Goal: Entertainment & Leisure: Consume media (video, audio)

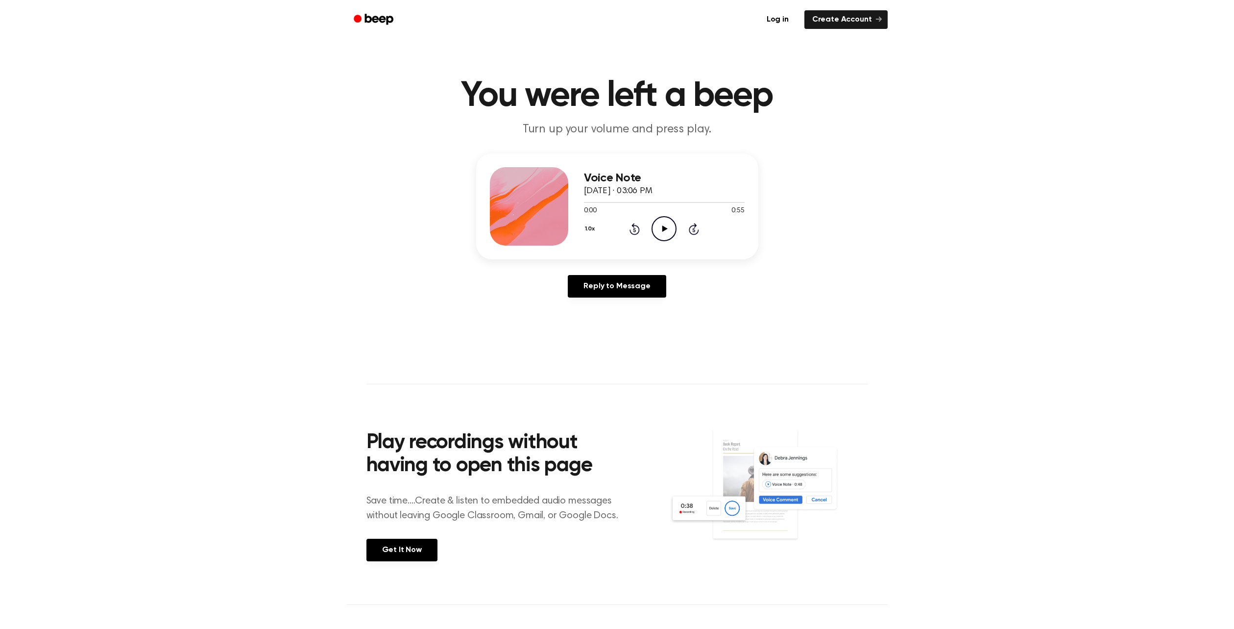
click at [652, 216] on icon "Play Audio" at bounding box center [664, 228] width 25 height 25
click at [652, 216] on icon "Pause Audio" at bounding box center [664, 228] width 25 height 25
click at [655, 216] on icon "Play Audio" at bounding box center [664, 228] width 25 height 25
drag, startPoint x: 710, startPoint y: 149, endPoint x: 532, endPoint y: 156, distance: 178.5
click at [525, 158] on div "Voice Note August 27, 2024 · 03:06 PM 0:55 0:55 Your browser does not support t…" at bounding box center [617, 206] width 282 height 106
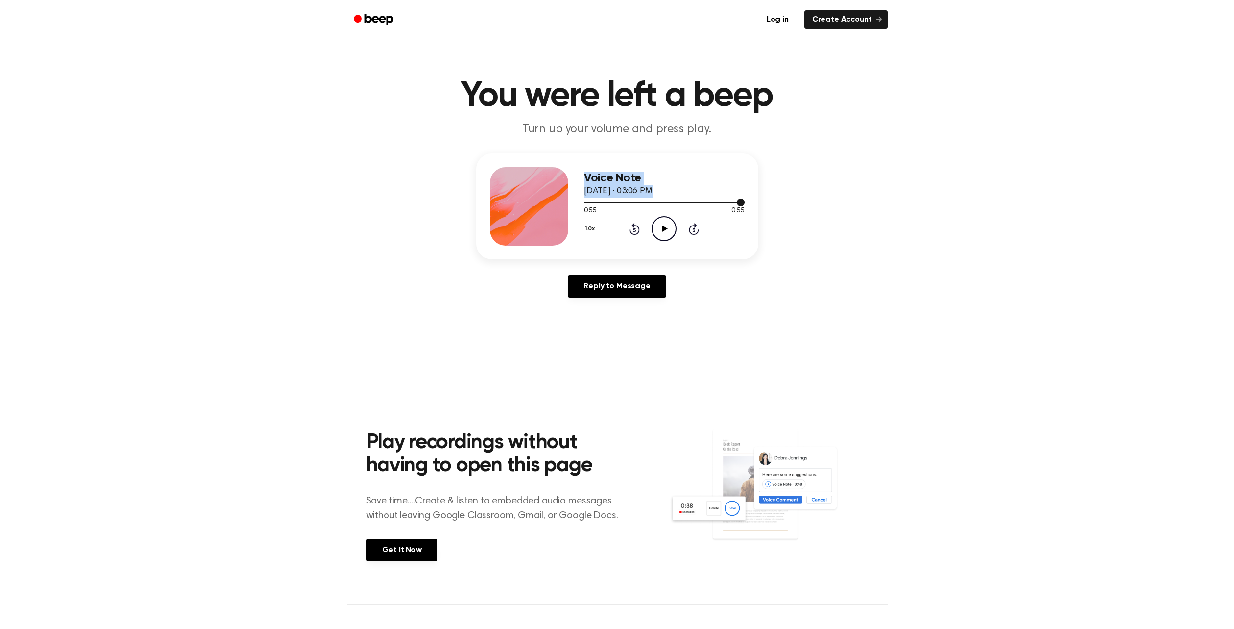
click at [737, 198] on span at bounding box center [741, 202] width 8 height 8
drag, startPoint x: 706, startPoint y: 151, endPoint x: 647, endPoint y: 152, distance: 59.3
click at [647, 198] on div "0:53 0:55 Your browser does not support the [object Object] element." at bounding box center [664, 207] width 161 height 18
click at [606, 198] on div at bounding box center [664, 202] width 161 height 8
click at [597, 198] on div at bounding box center [664, 202] width 161 height 8
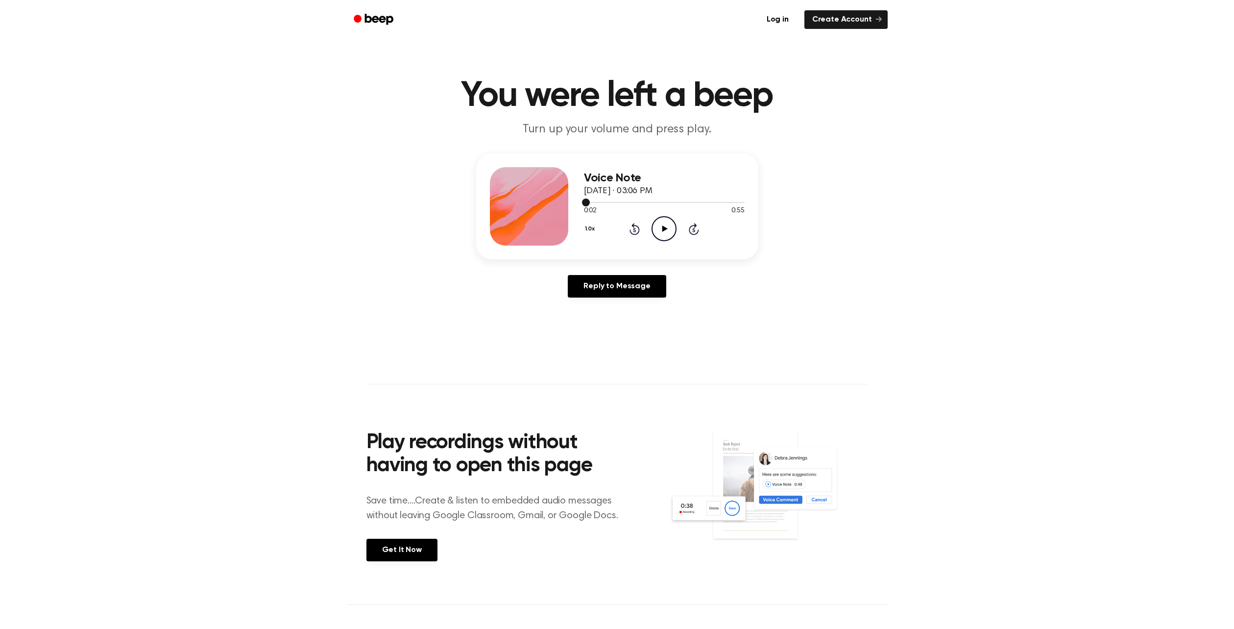
click at [590, 198] on span at bounding box center [586, 202] width 8 height 8
click at [652, 216] on icon "Play Audio" at bounding box center [664, 228] width 25 height 25
drag, startPoint x: 653, startPoint y: 173, endPoint x: 656, endPoint y: 158, distance: 14.9
click at [662, 225] on icon at bounding box center [664, 228] width 4 height 6
click at [653, 216] on icon "Play Audio" at bounding box center [664, 228] width 25 height 25
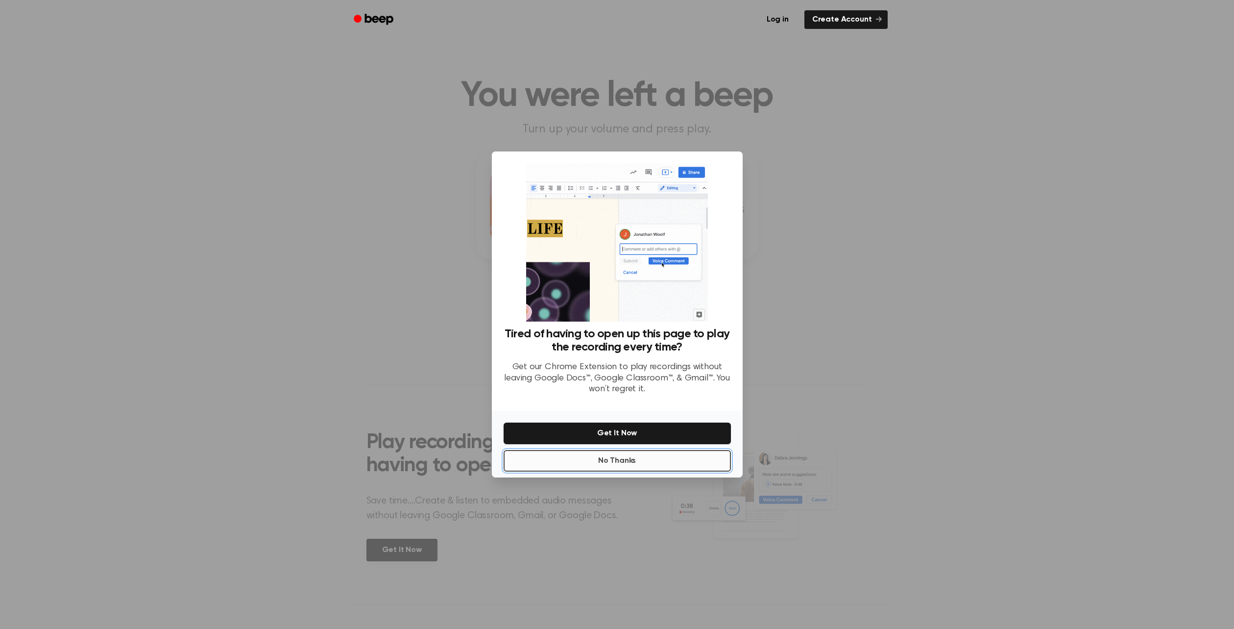
click at [633, 450] on button "No Thanks" at bounding box center [617, 461] width 227 height 22
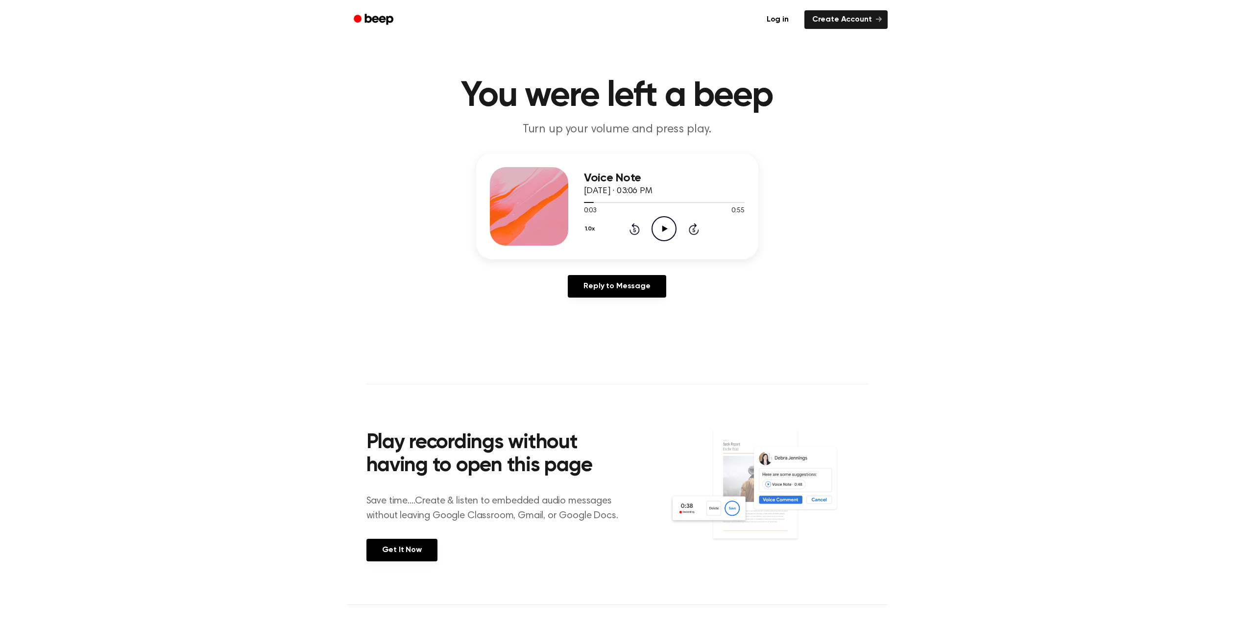
click at [652, 216] on icon "Play Audio" at bounding box center [664, 228] width 25 height 25
click at [652, 216] on icon "Pause Audio" at bounding box center [664, 228] width 25 height 25
click at [630, 223] on icon at bounding box center [635, 229] width 10 height 12
click at [655, 216] on icon "Play Audio" at bounding box center [664, 228] width 25 height 25
click at [629, 222] on icon "Rewind 5 seconds" at bounding box center [634, 228] width 11 height 13
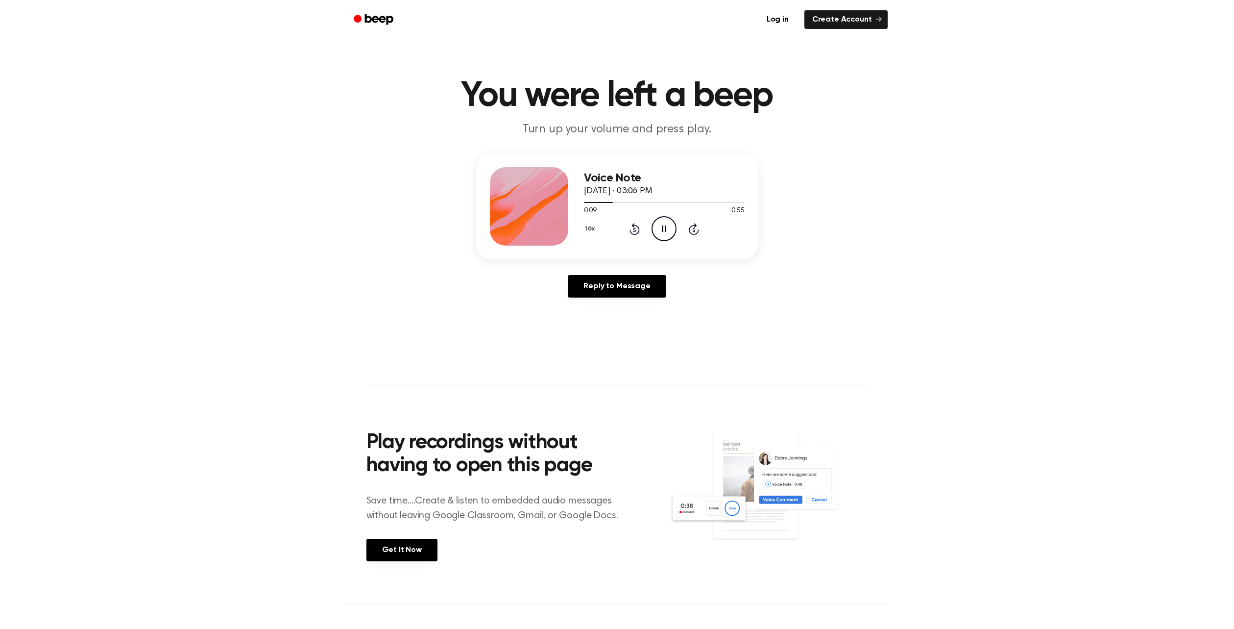
click at [652, 216] on icon "Pause Audio" at bounding box center [664, 228] width 25 height 25
click at [629, 222] on icon "Rewind 5 seconds" at bounding box center [634, 228] width 11 height 13
click at [655, 216] on icon "Play Audio" at bounding box center [664, 228] width 25 height 25
click at [618, 216] on div "1.0x Rewind 5 seconds Play Audio Skip 5 seconds" at bounding box center [664, 228] width 161 height 25
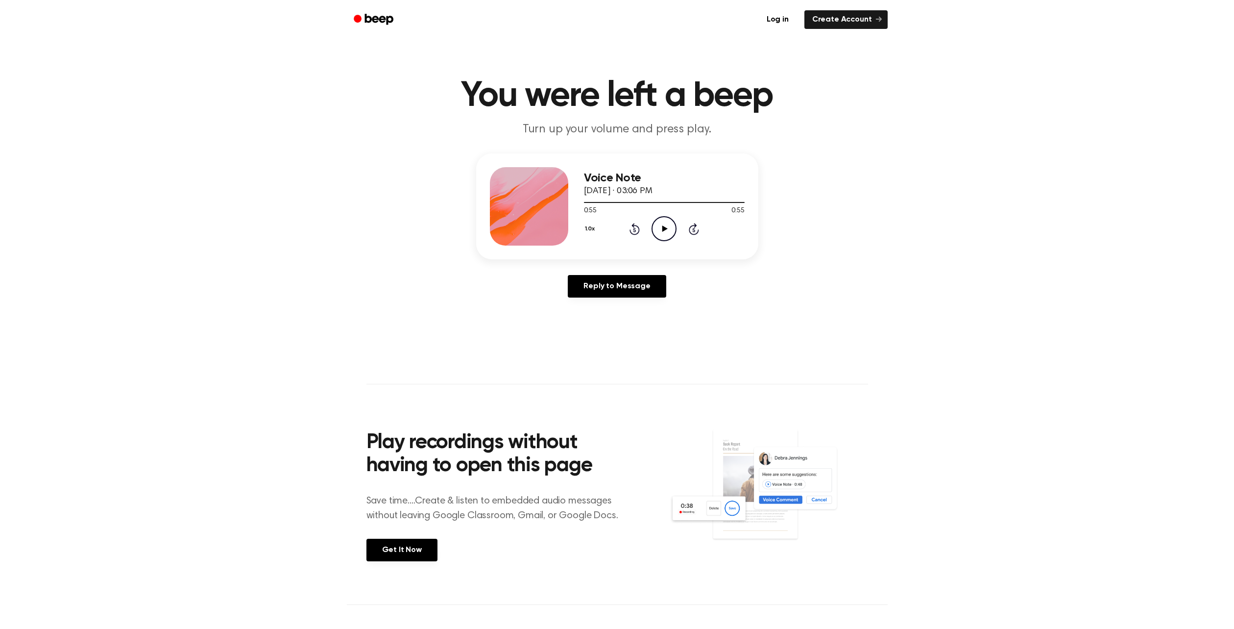
click at [619, 216] on div "1.0x Rewind 5 seconds Play Audio Skip 5 seconds" at bounding box center [664, 228] width 161 height 25
click at [629, 222] on icon "Rewind 5 seconds" at bounding box center [634, 228] width 11 height 13
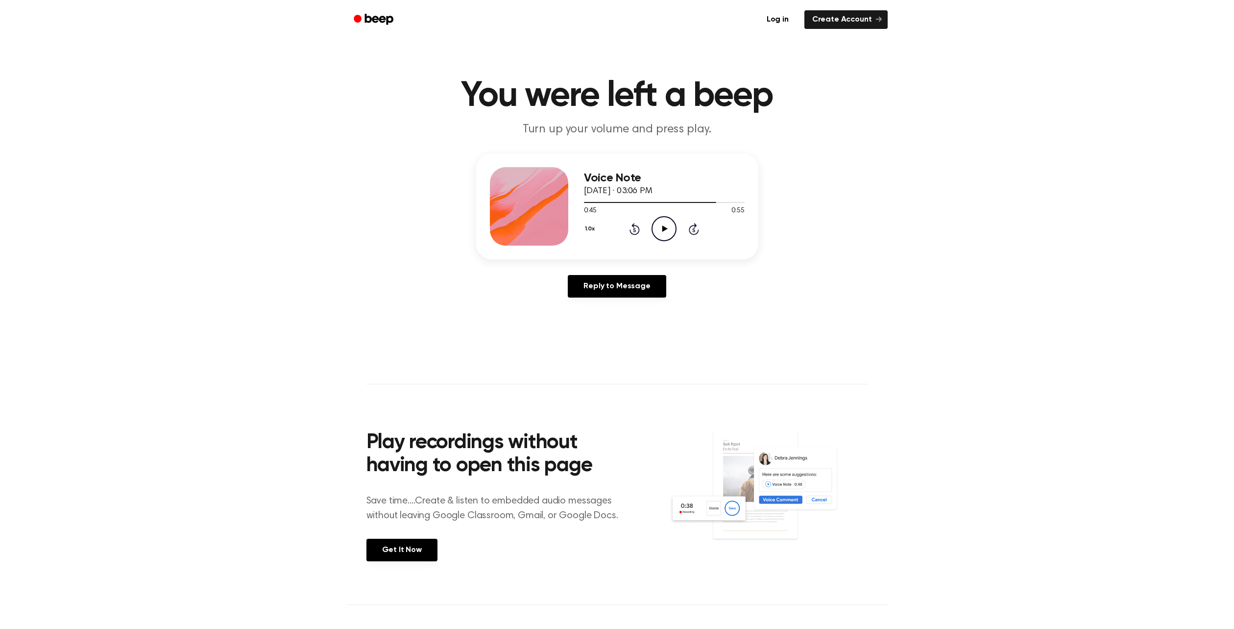
drag, startPoint x: 698, startPoint y: 211, endPoint x: 688, endPoint y: 203, distance: 12.5
click at [698, 275] on div "Reply to Message" at bounding box center [617, 290] width 282 height 30
click at [629, 222] on icon "Rewind 5 seconds" at bounding box center [634, 228] width 11 height 13
click at [679, 201] on div "Voice Note August 27, 2024 · 03:06 PM 0:35 0:55 Your browser does not support t…" at bounding box center [617, 229] width 1211 height 152
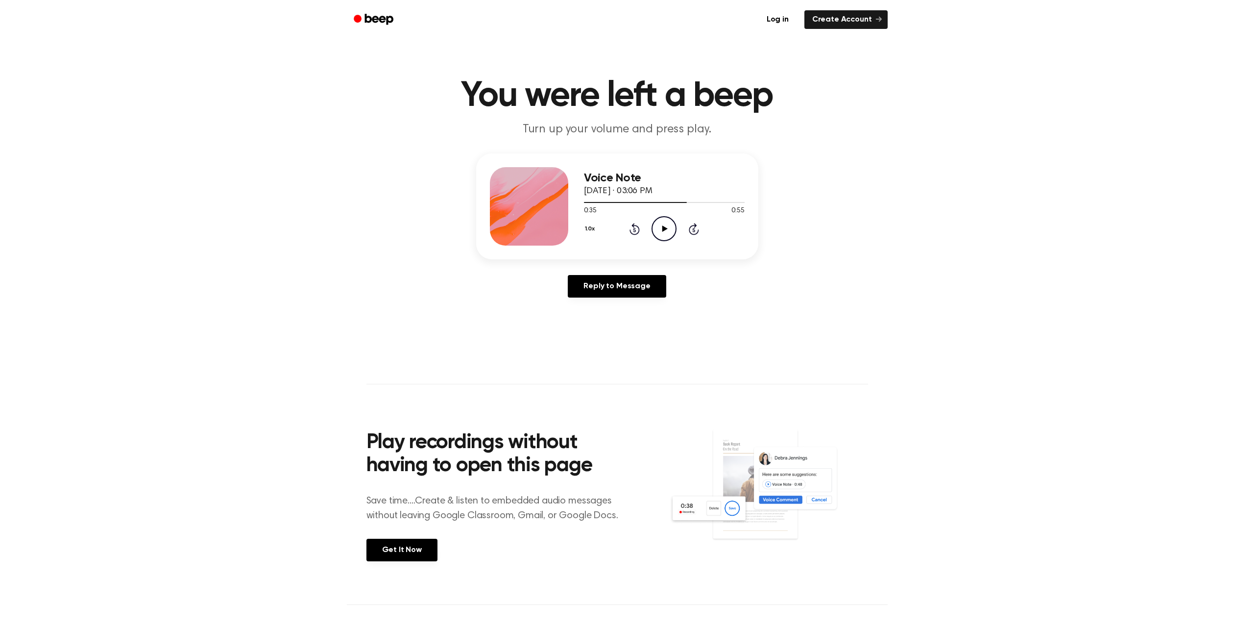
click at [629, 222] on icon "Rewind 5 seconds" at bounding box center [634, 228] width 11 height 13
click at [686, 275] on div "Reply to Message" at bounding box center [617, 290] width 282 height 30
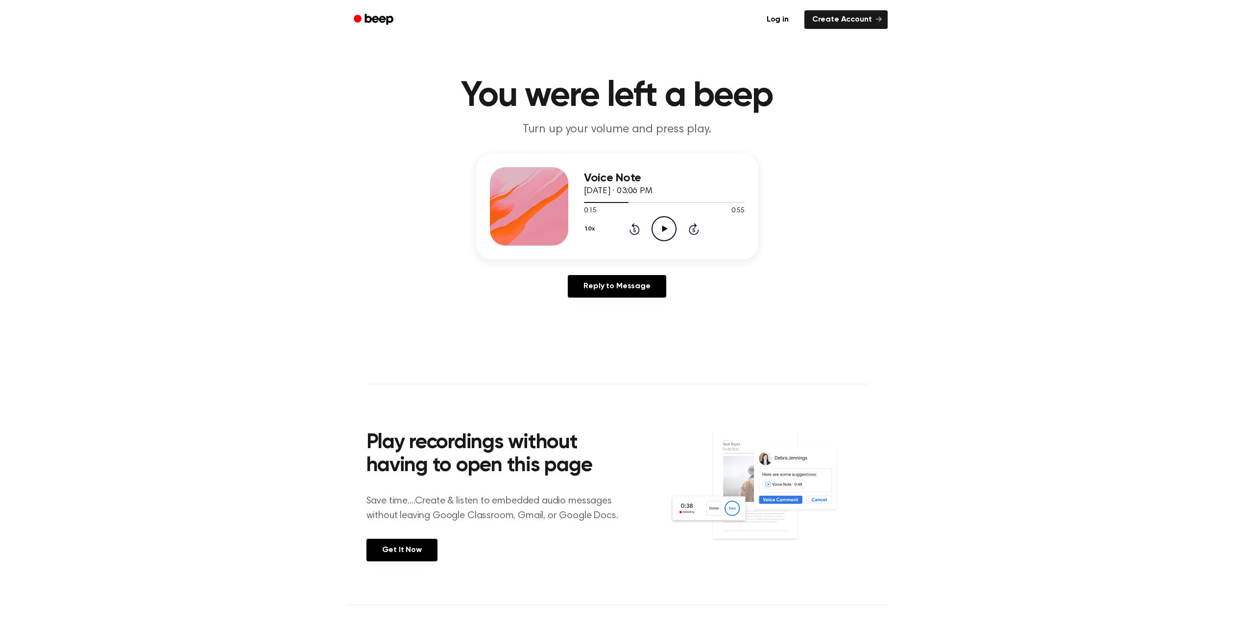
click at [629, 222] on icon "Rewind 5 seconds" at bounding box center [634, 228] width 11 height 13
click at [662, 225] on icon at bounding box center [664, 228] width 5 height 6
click at [629, 222] on icon "Rewind 5 seconds" at bounding box center [634, 228] width 11 height 13
click at [652, 216] on icon "Pause Audio" at bounding box center [664, 228] width 25 height 25
click at [660, 216] on icon "Play Audio" at bounding box center [664, 228] width 25 height 25
